Goal: Information Seeking & Learning: Learn about a topic

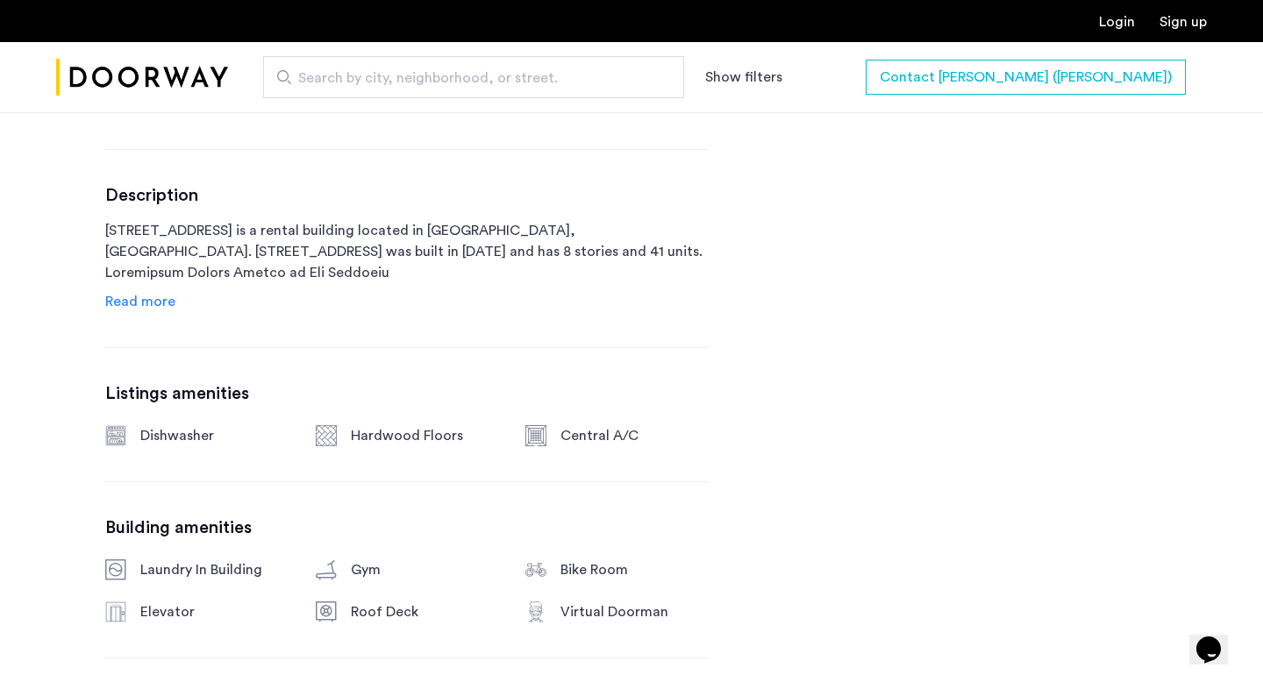
scroll to position [1323, 0]
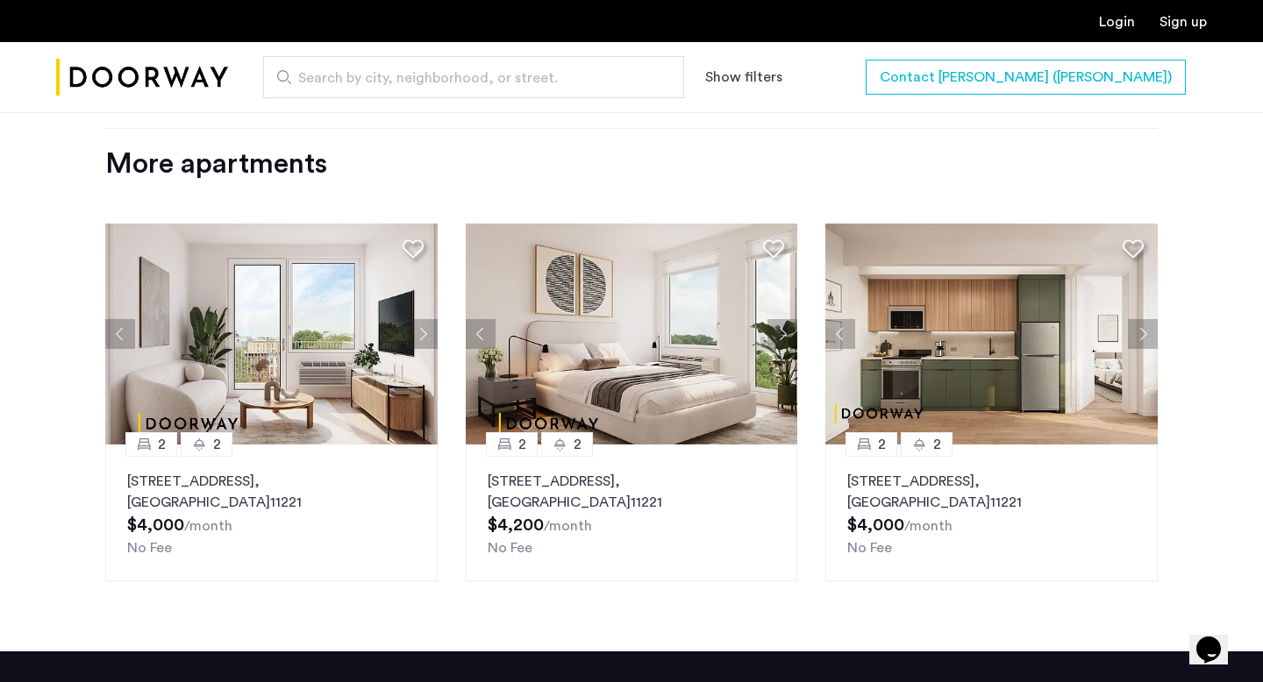
scroll to position [2192, 0]
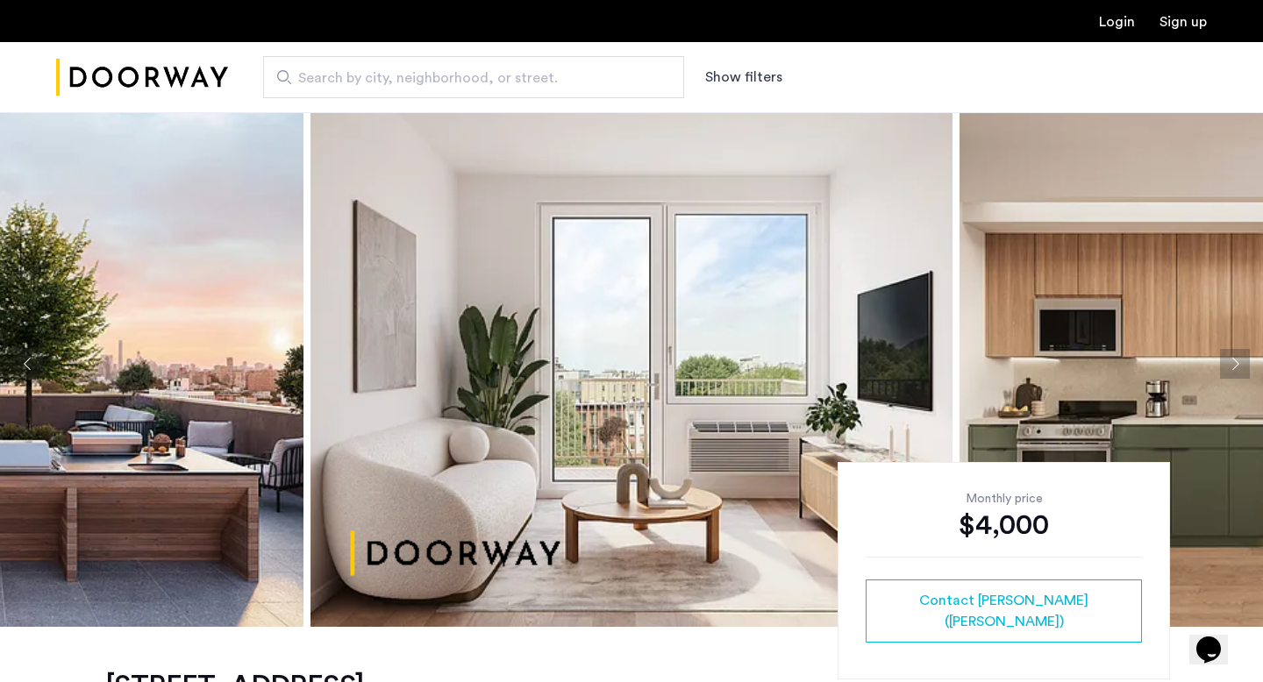
scroll to position [13, 0]
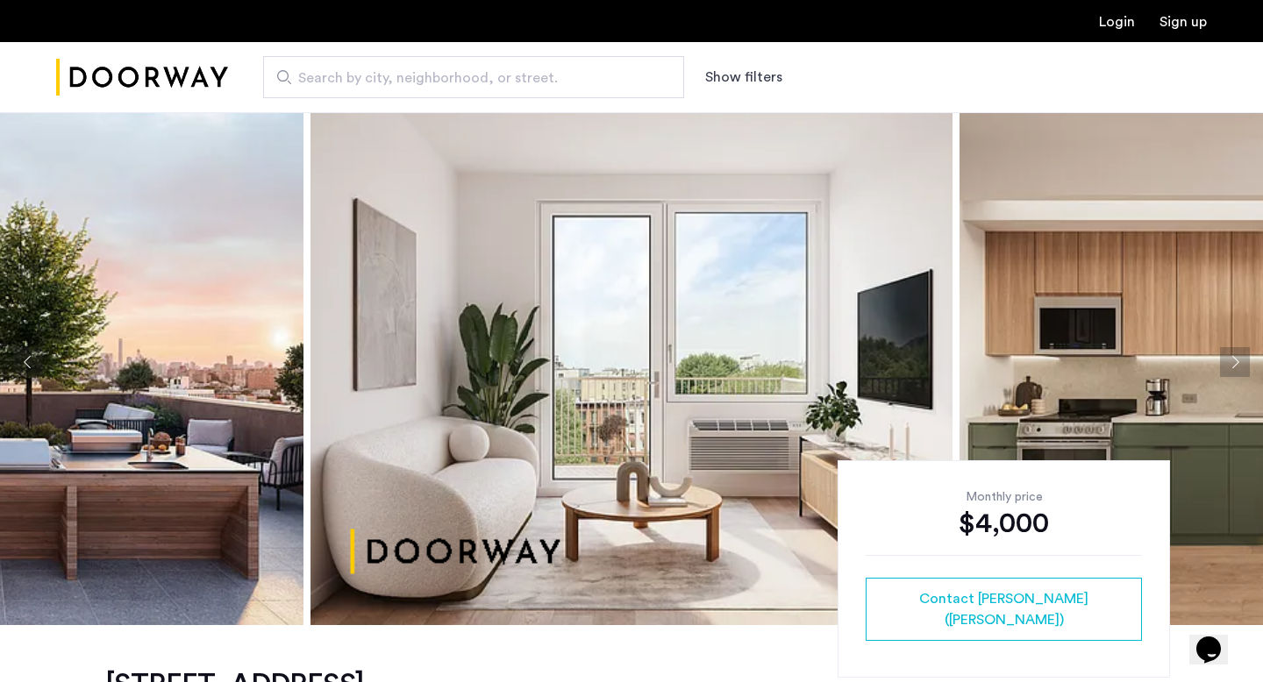
click at [1234, 365] on button "Next apartment" at bounding box center [1235, 362] width 30 height 30
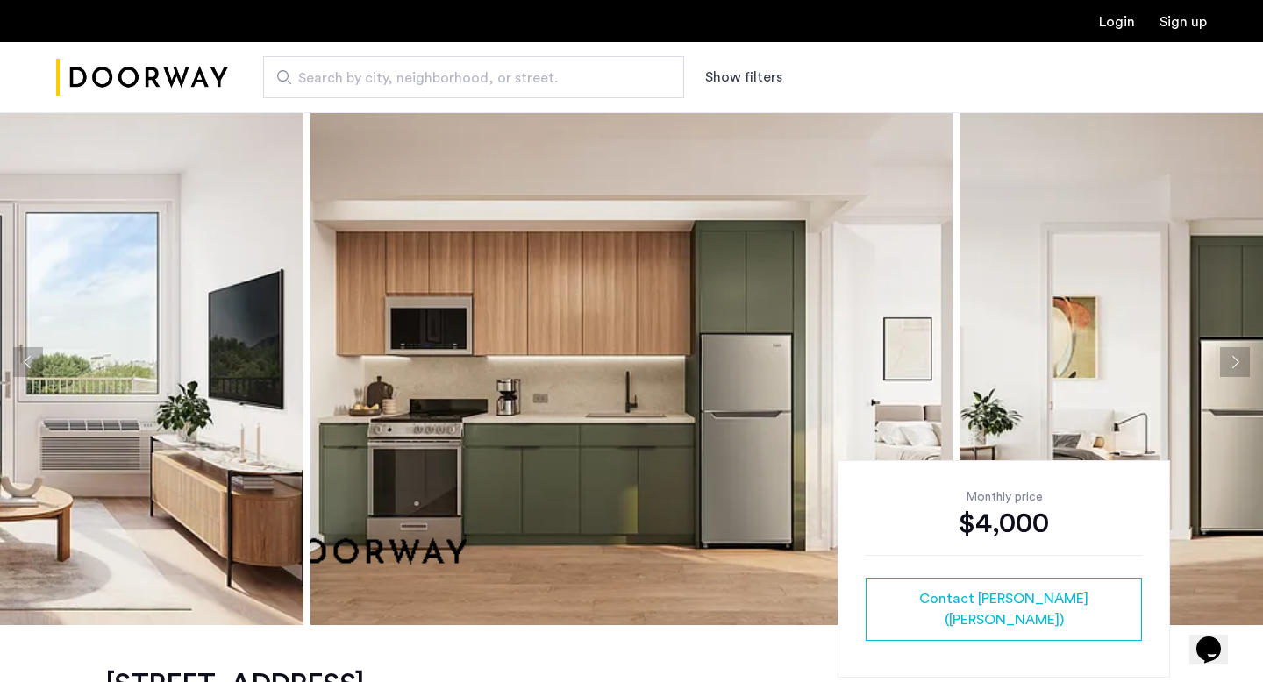
click at [1235, 365] on button "Next apartment" at bounding box center [1235, 362] width 30 height 30
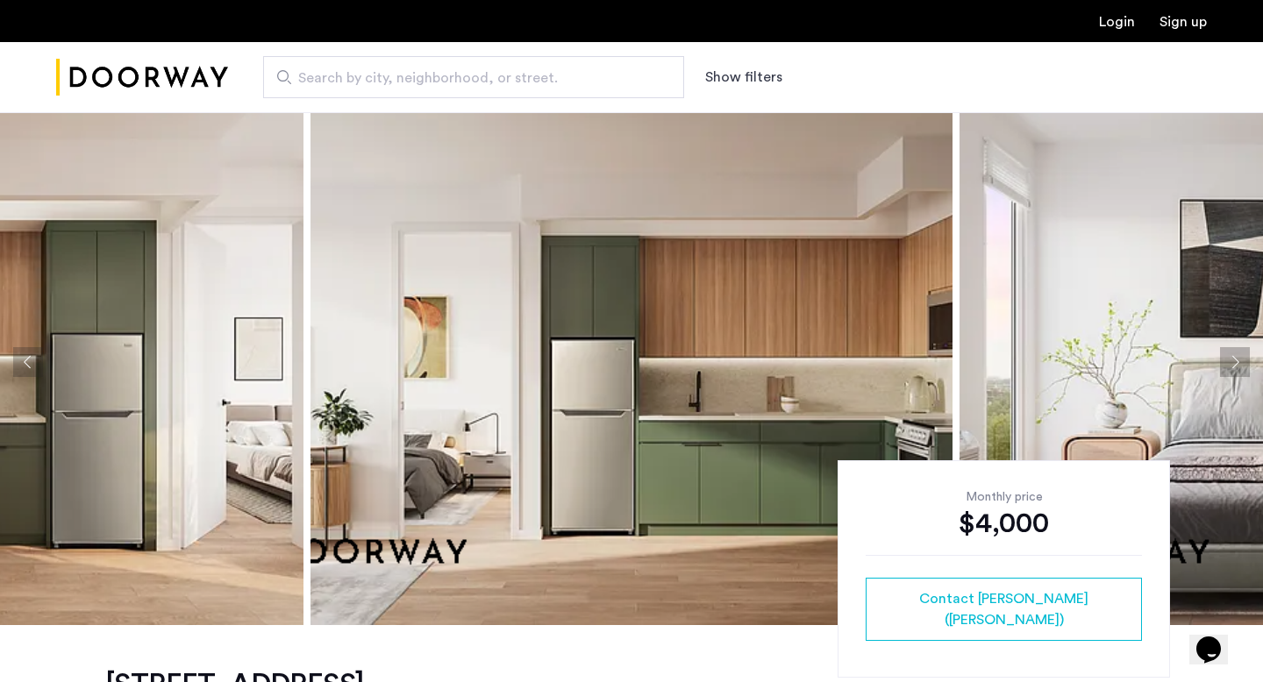
click at [1235, 365] on button "Next apartment" at bounding box center [1235, 362] width 30 height 30
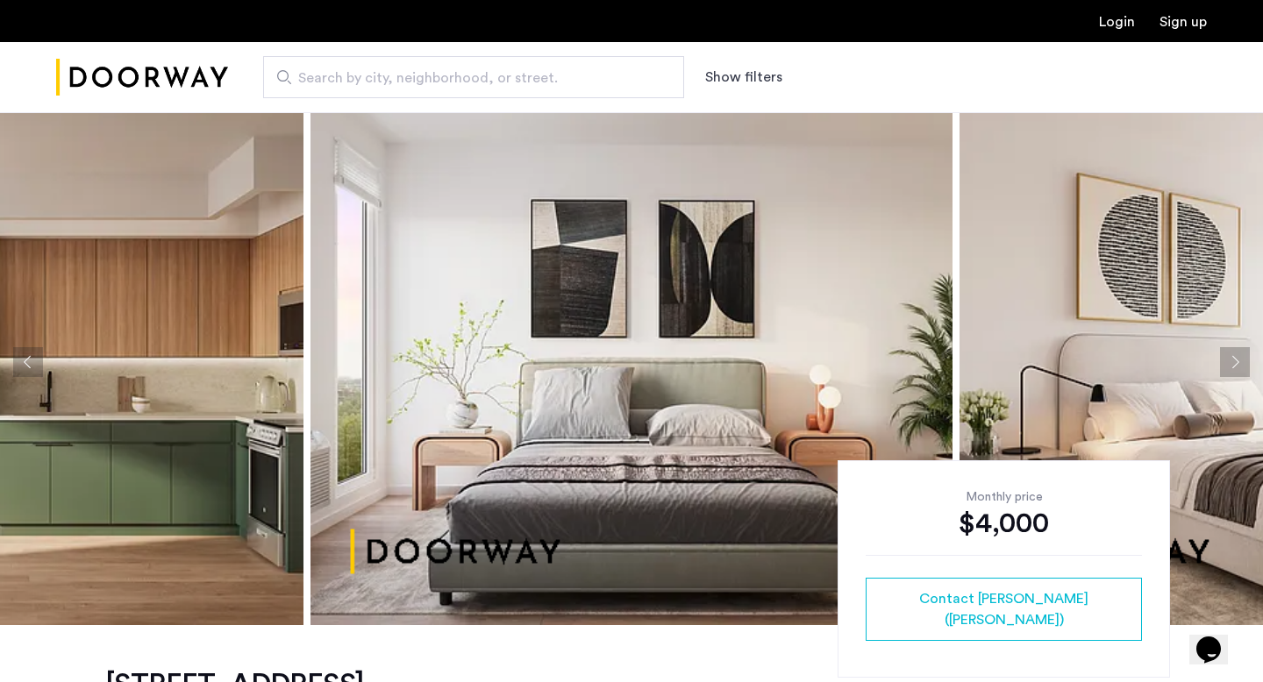
click at [1235, 365] on button "Next apartment" at bounding box center [1235, 362] width 30 height 30
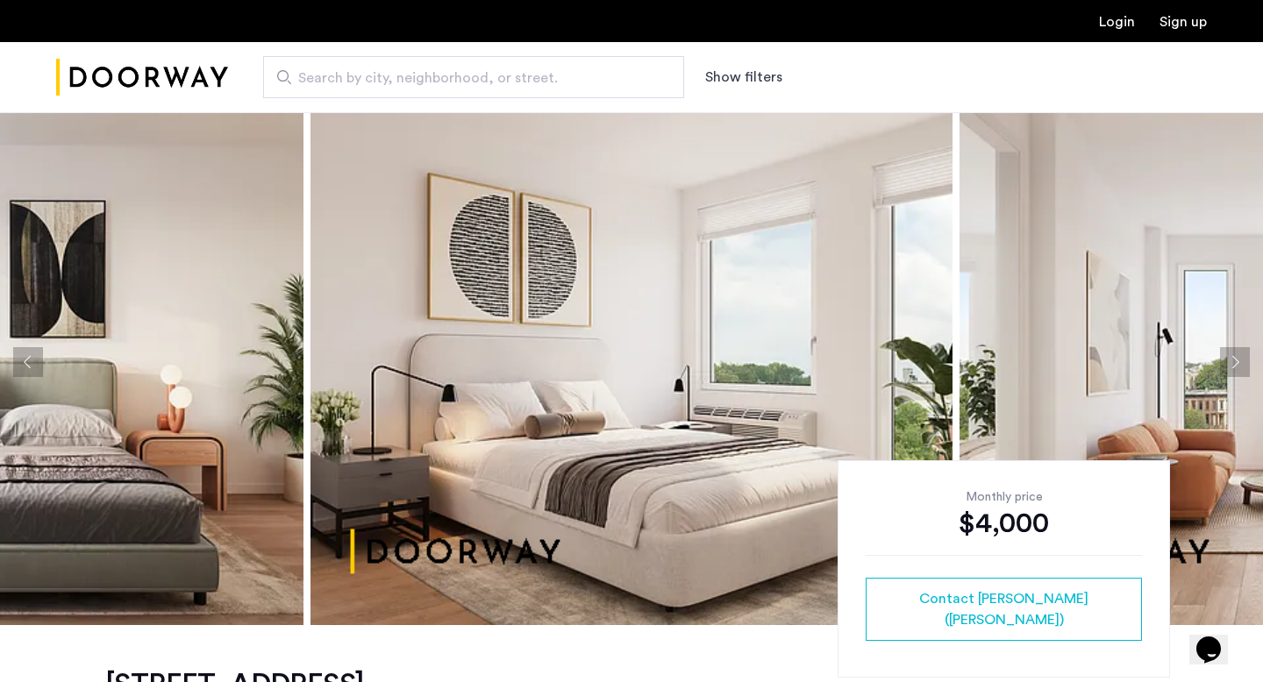
click at [1235, 365] on button "Next apartment" at bounding box center [1235, 362] width 30 height 30
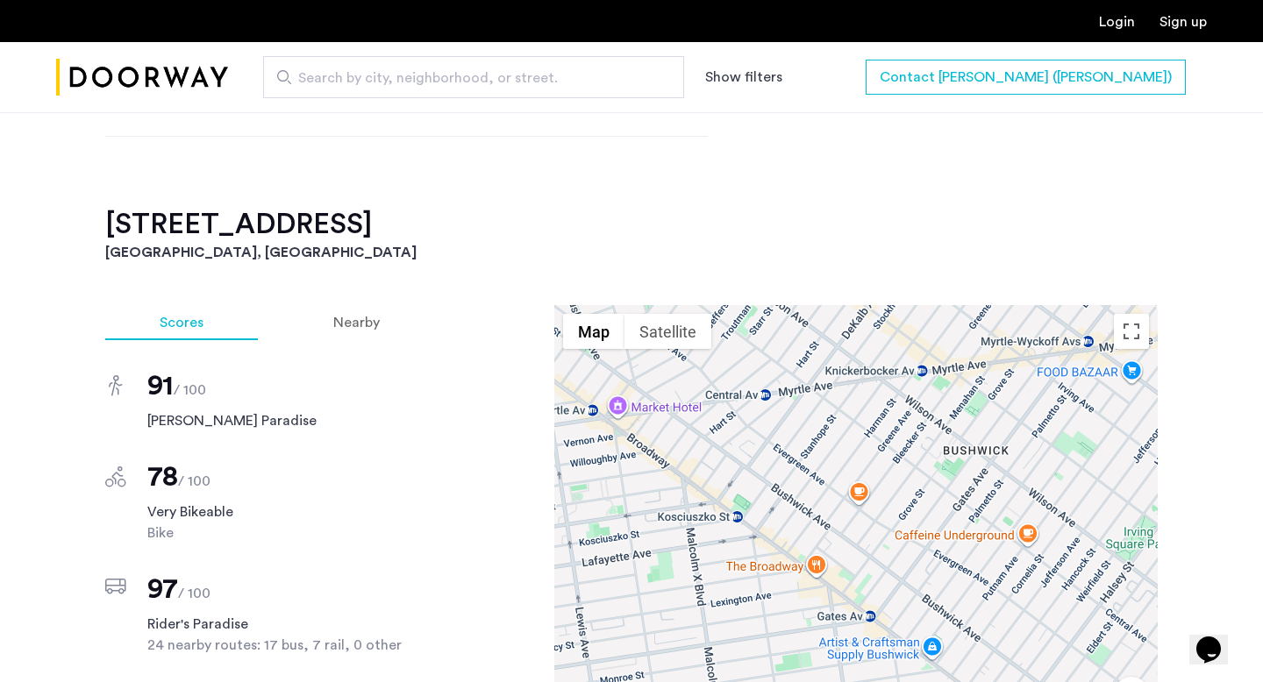
scroll to position [1537, 0]
